Goal: Find specific page/section: Find specific page/section

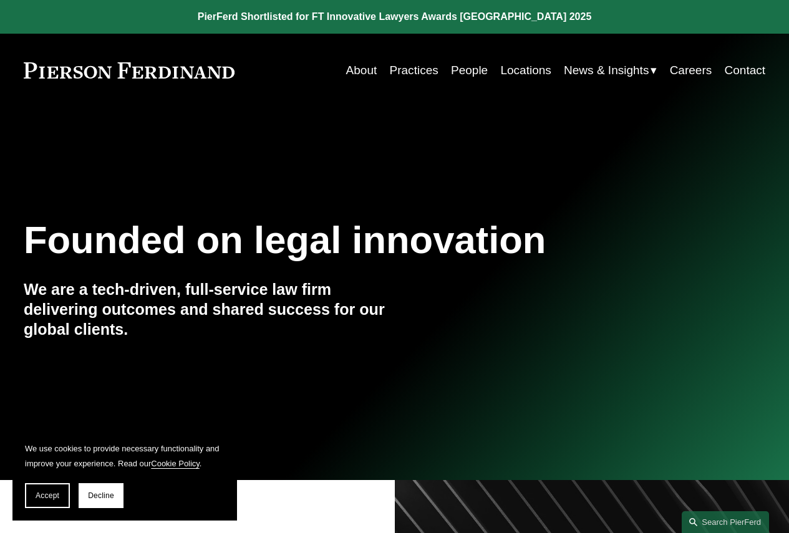
click at [460, 71] on link "People" at bounding box center [469, 71] width 37 height 24
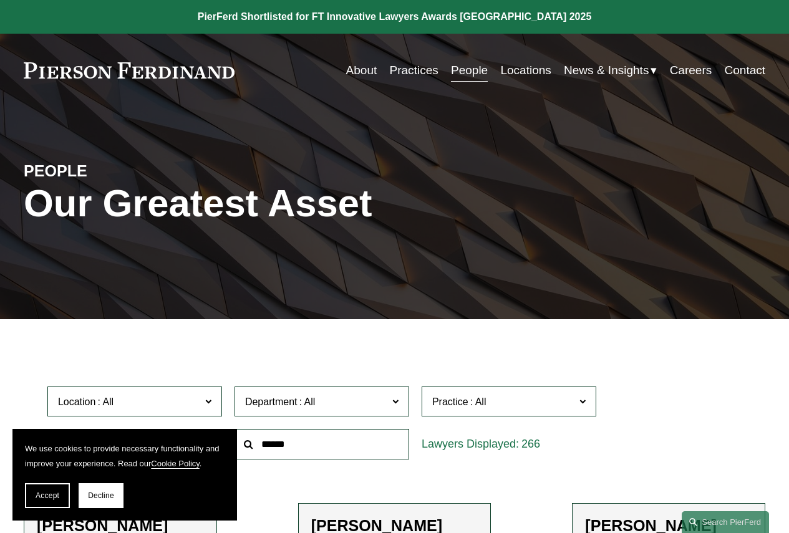
click at [402, 73] on link "Practices" at bounding box center [414, 71] width 49 height 24
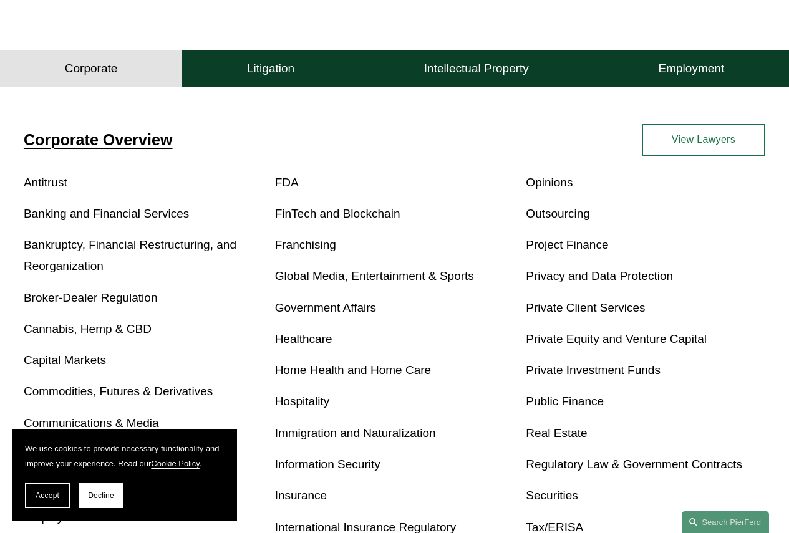
scroll to position [250, 0]
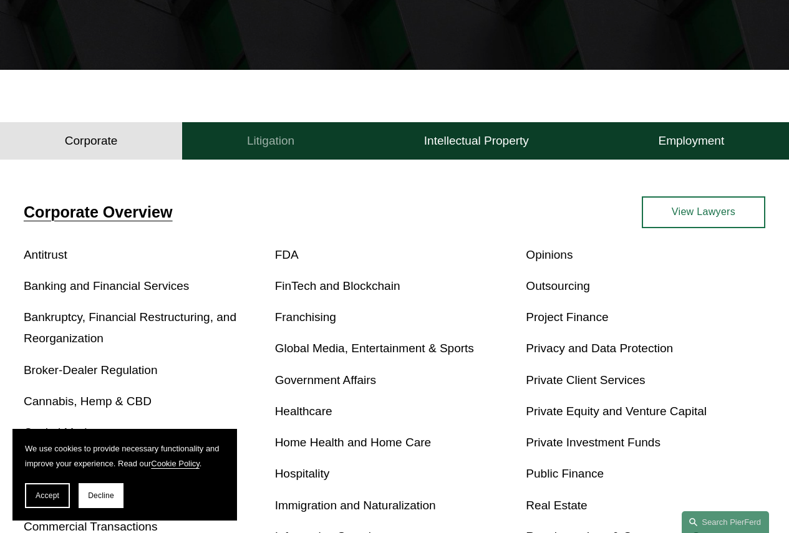
click at [269, 147] on h4 "Litigation" at bounding box center [270, 141] width 47 height 15
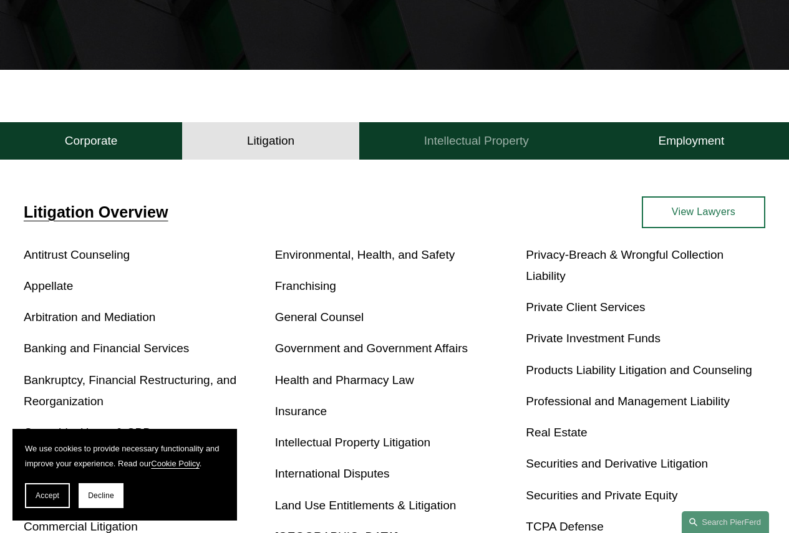
click at [449, 148] on h4 "Intellectual Property" at bounding box center [476, 141] width 105 height 15
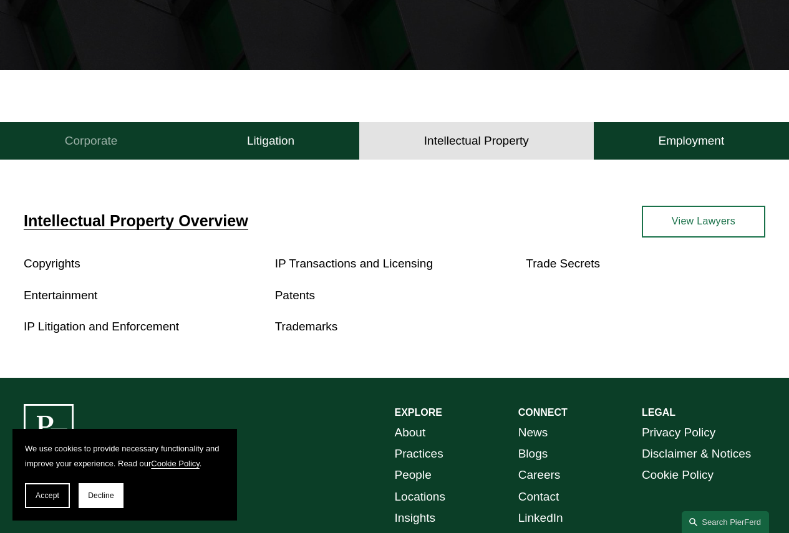
click at [109, 144] on h4 "Corporate" at bounding box center [91, 141] width 53 height 15
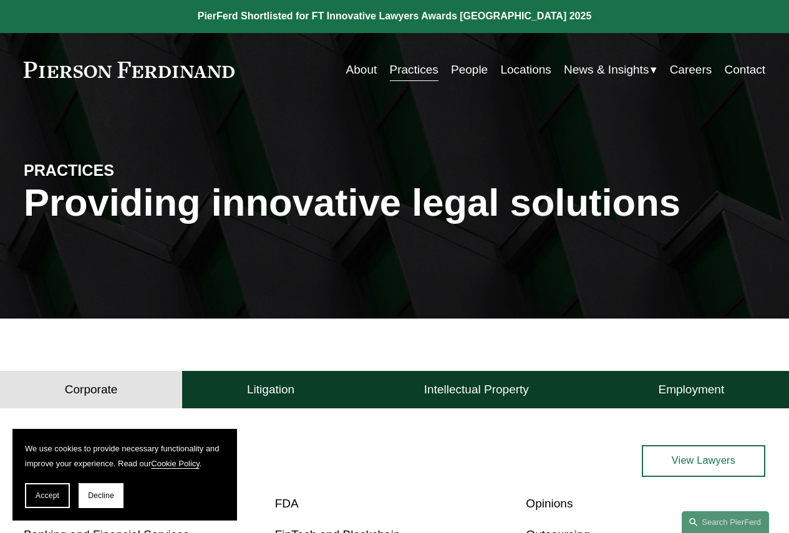
scroll to position [0, 0]
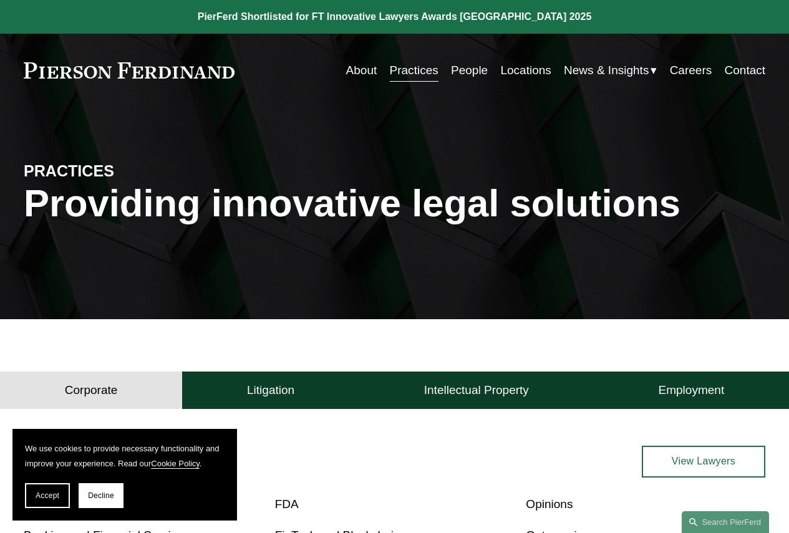
click at [470, 72] on link "People" at bounding box center [469, 71] width 37 height 24
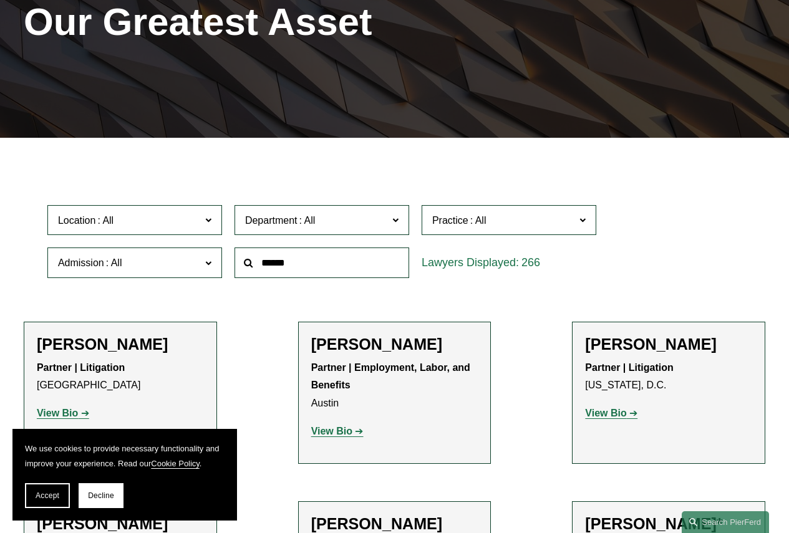
scroll to position [187, 0]
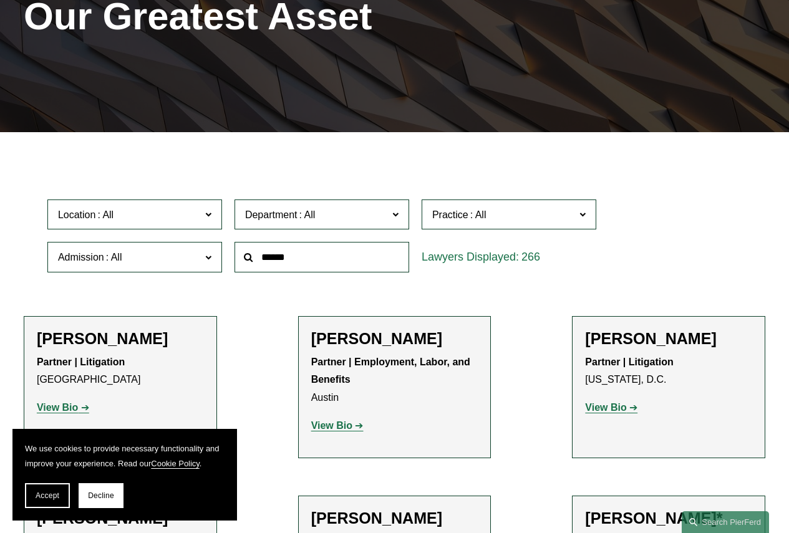
click at [301, 256] on input "text" at bounding box center [322, 257] width 175 height 31
type input "******"
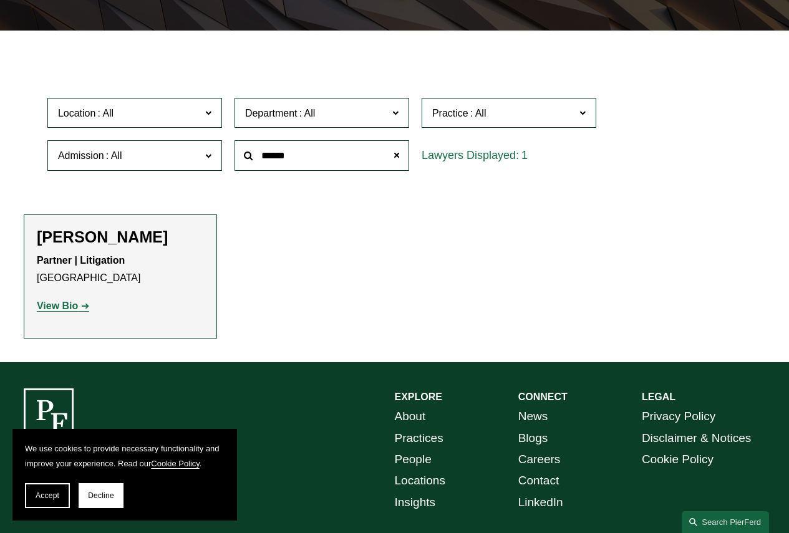
scroll to position [383, 0]
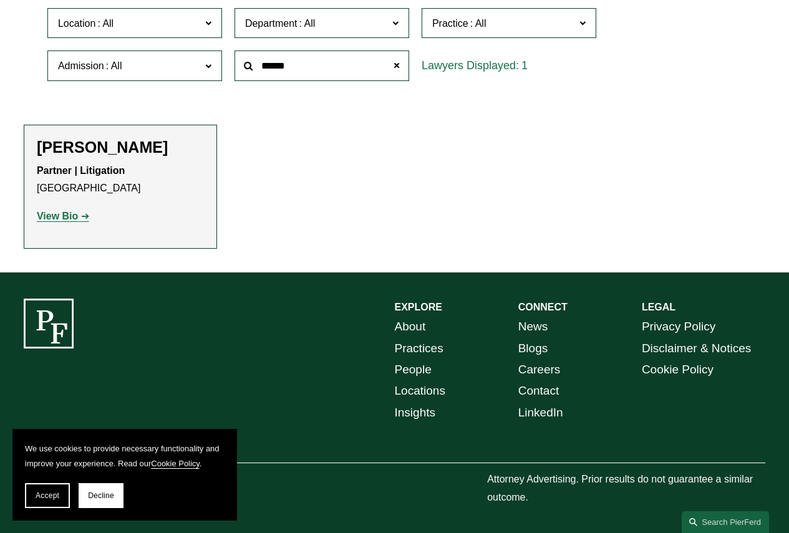
click at [65, 214] on strong "View Bio" at bounding box center [57, 216] width 41 height 11
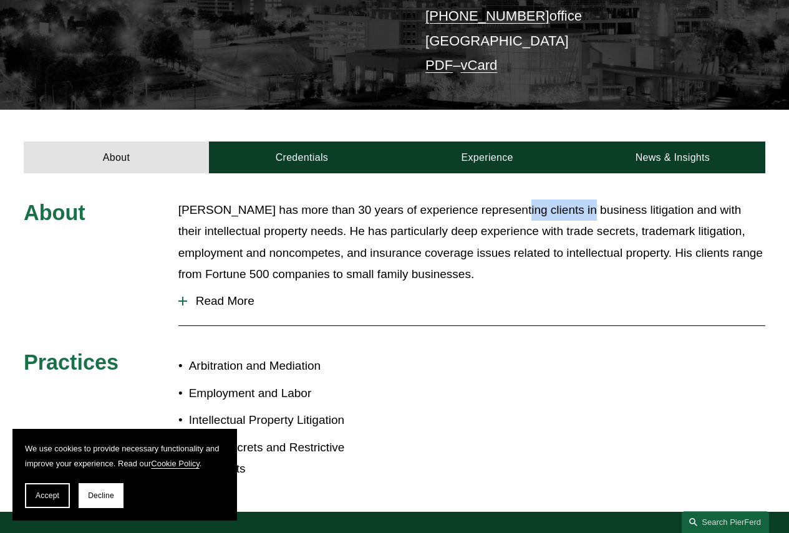
scroll to position [250, 0]
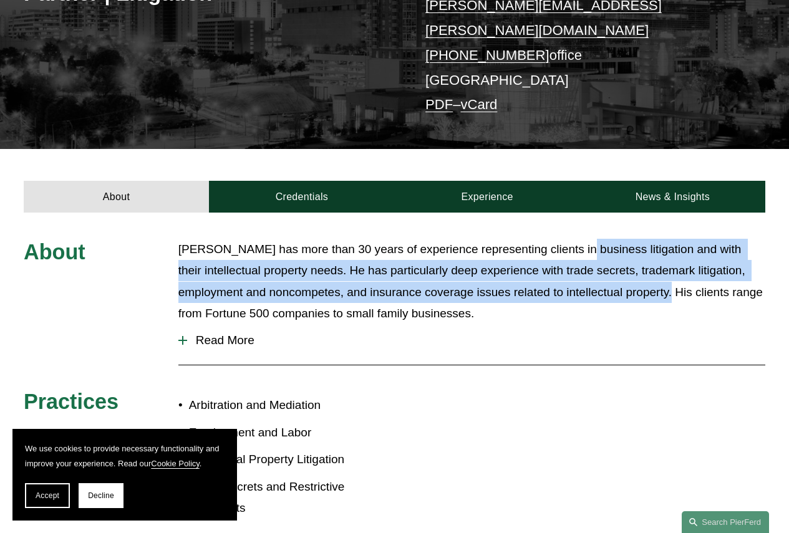
drag, startPoint x: 576, startPoint y: 165, endPoint x: 676, endPoint y: 270, distance: 144.7
click at [676, 270] on p "David Pardue has more than 30 years of experience representing clients in busin…" at bounding box center [471, 281] width 587 height 85
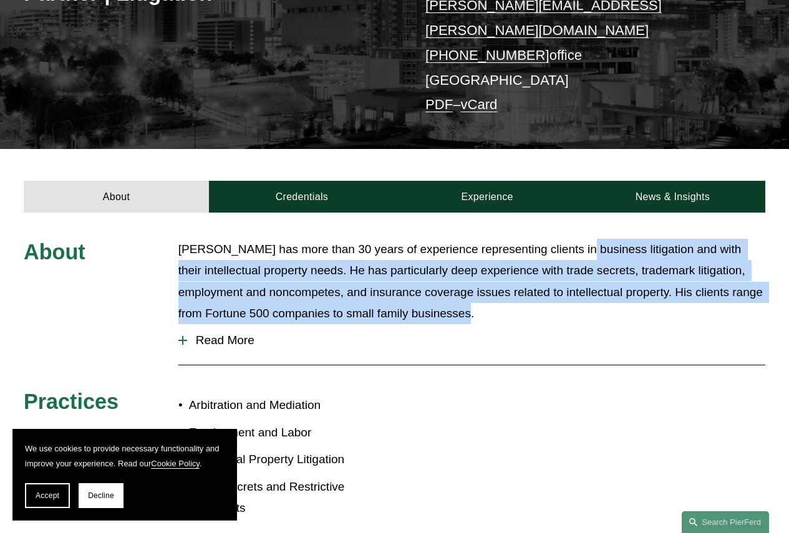
copy p "business litigation and with their intellectual property needs. He has particul…"
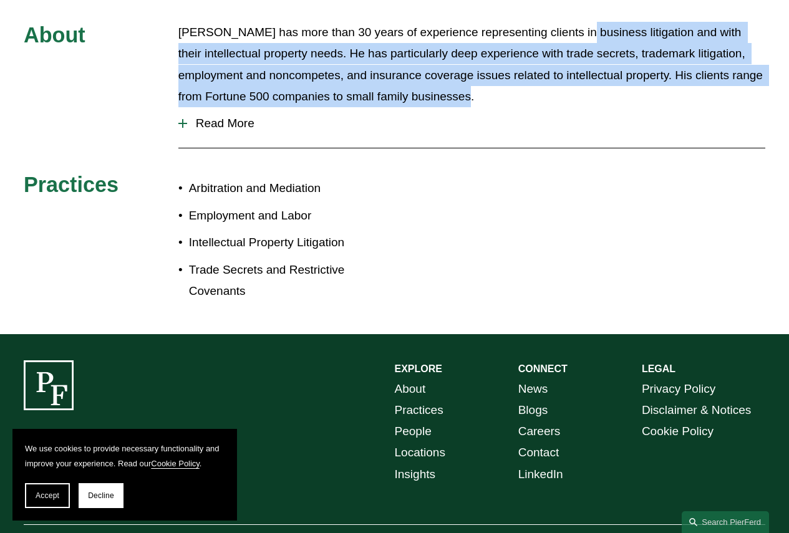
scroll to position [374, 0]
